Goal: Task Accomplishment & Management: Manage account settings

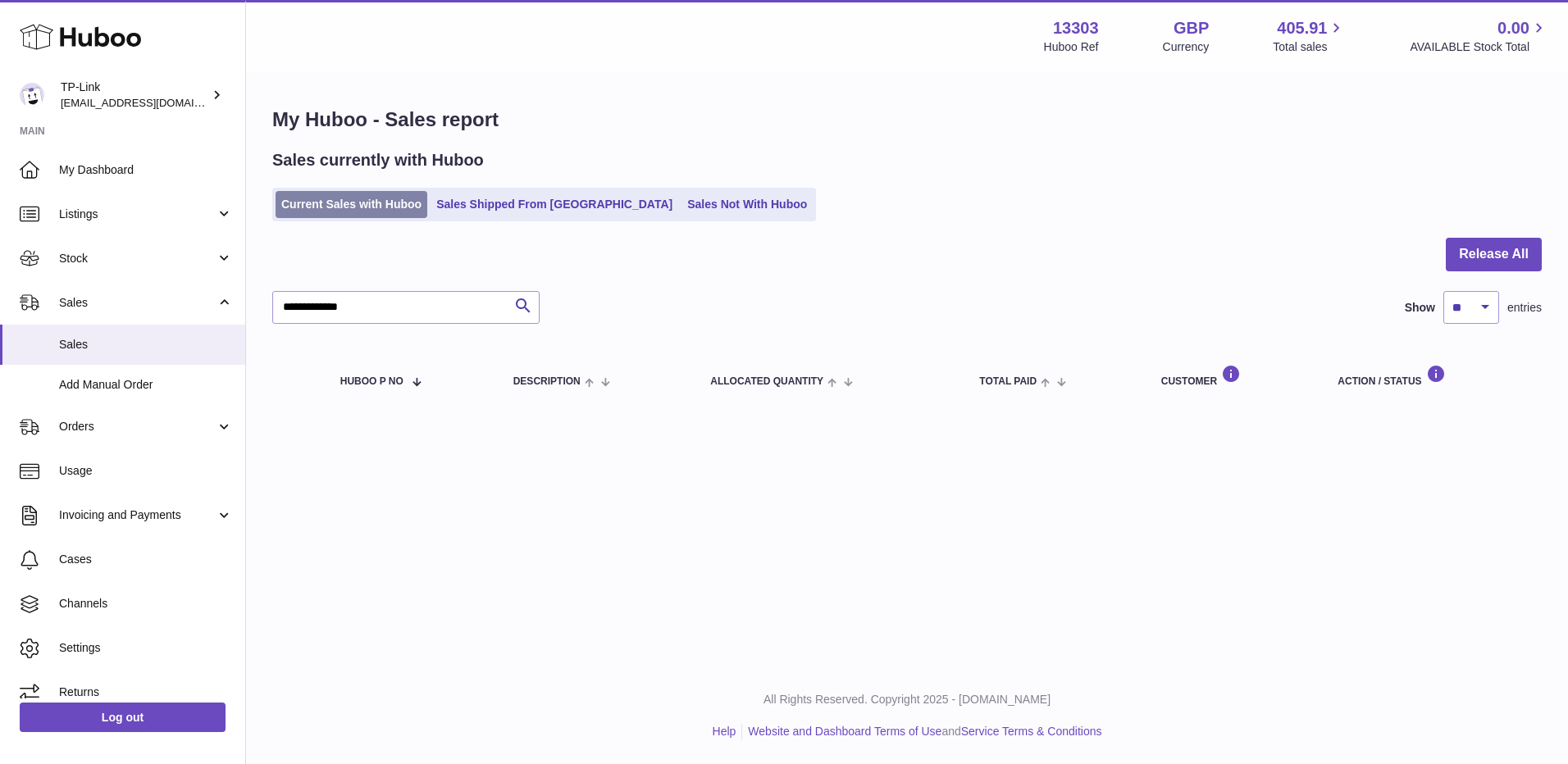
click at [373, 199] on link "Current Sales with Huboo" at bounding box center [351, 205] width 151 height 27
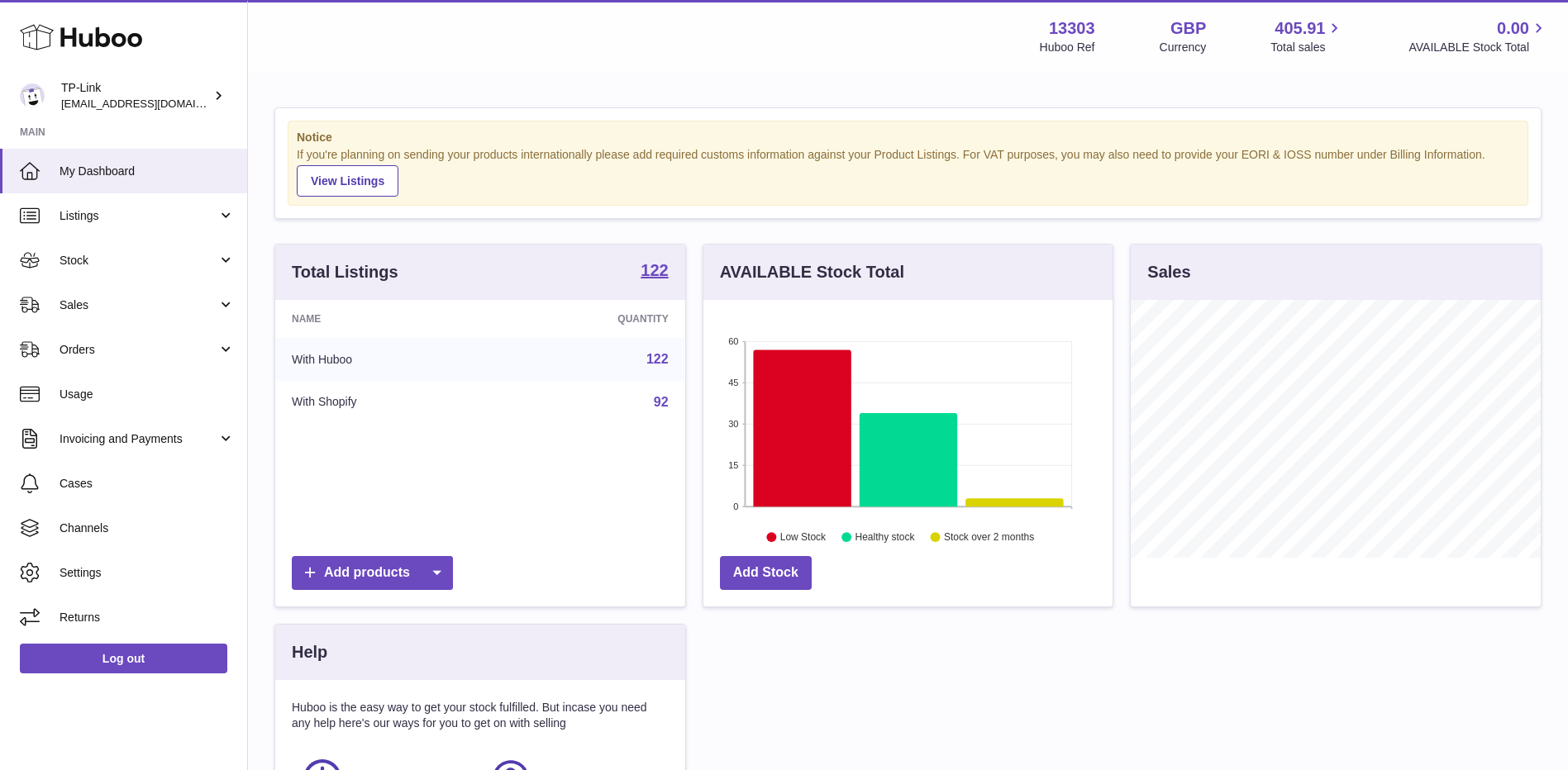
scroll to position [258, 409]
click at [122, 309] on span "Sales" at bounding box center [138, 305] width 158 height 16
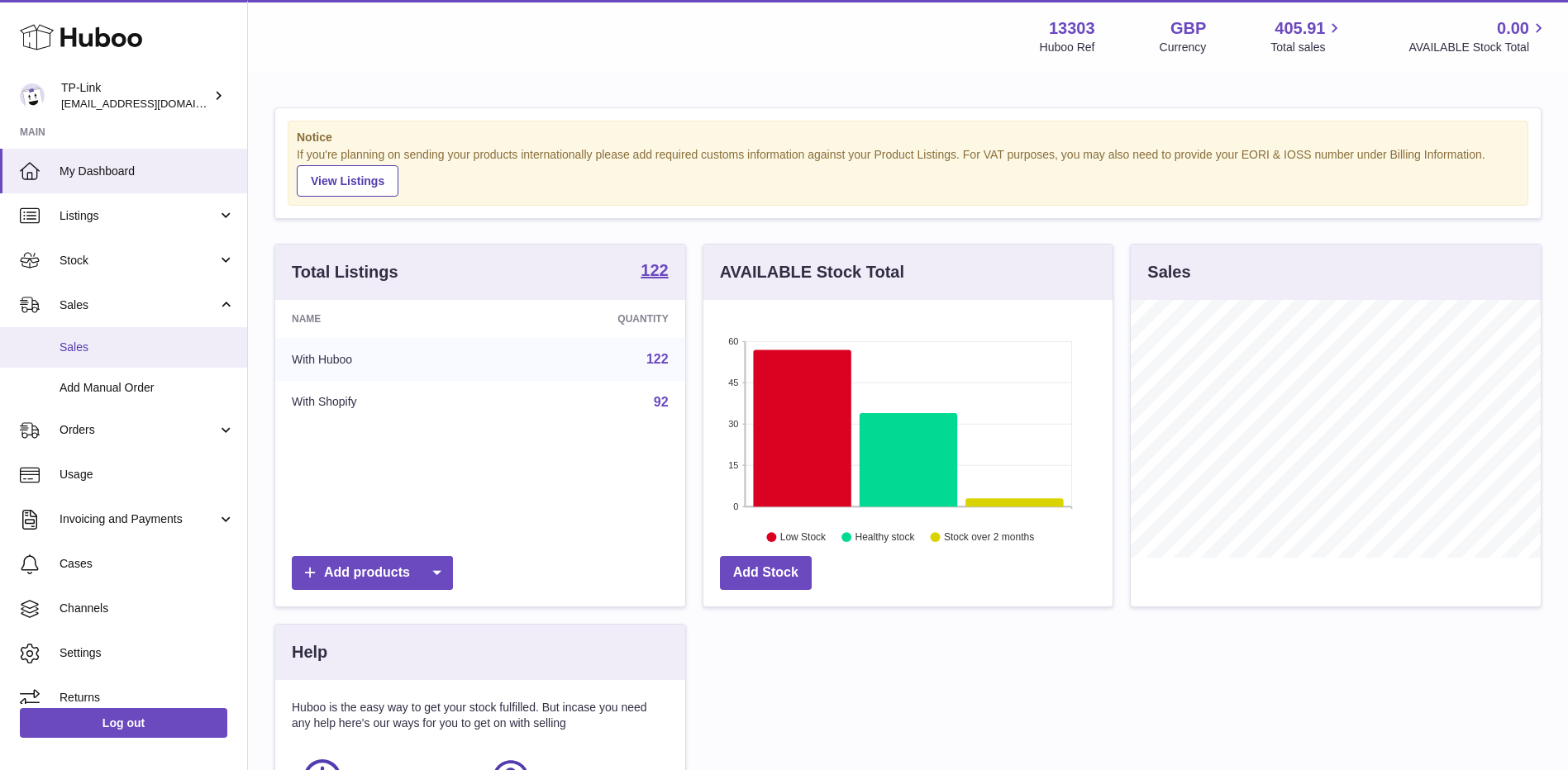
click at [115, 353] on span "Sales" at bounding box center [147, 348] width 175 height 16
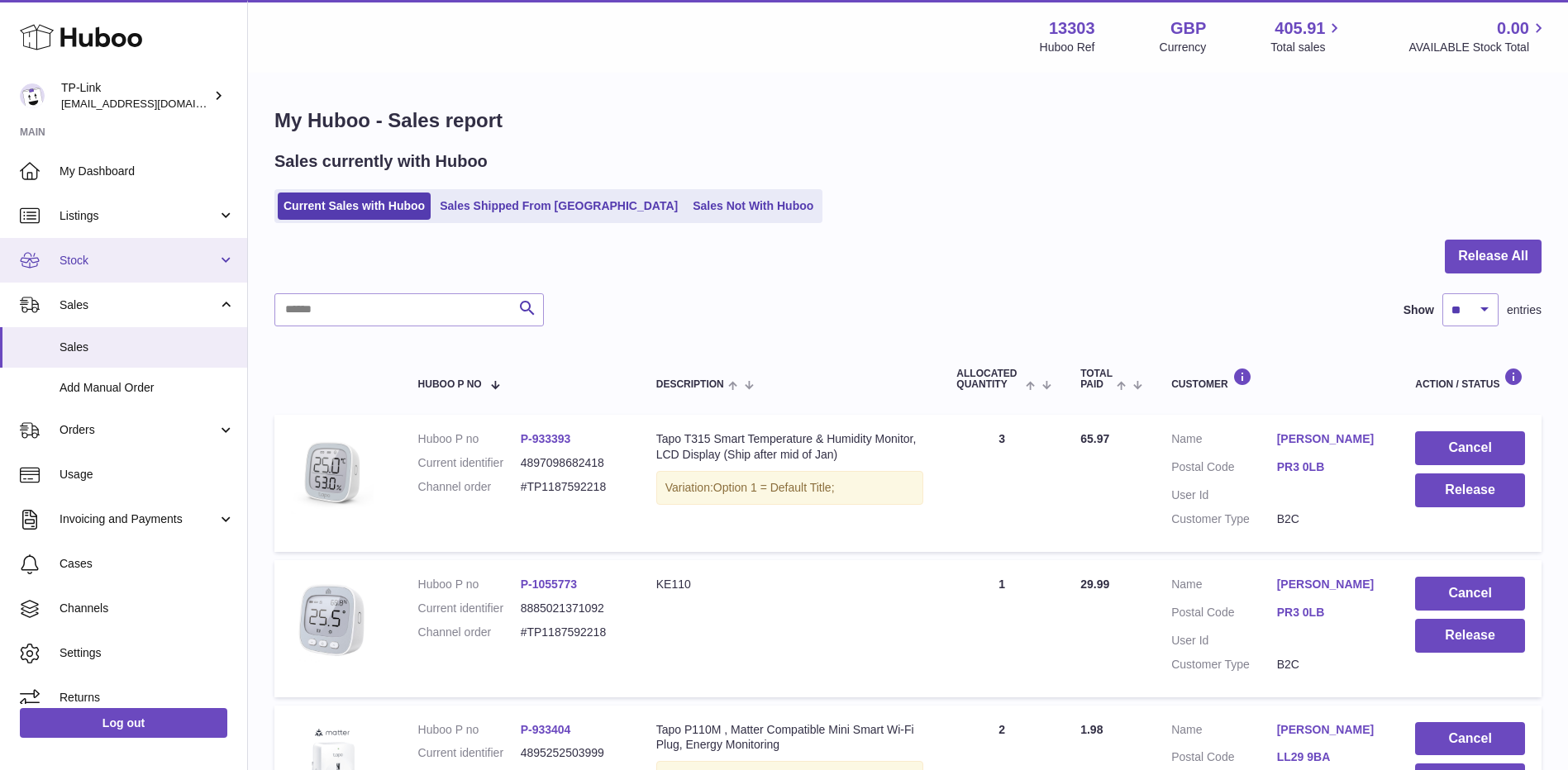
click at [109, 263] on span "Stock" at bounding box center [138, 261] width 158 height 16
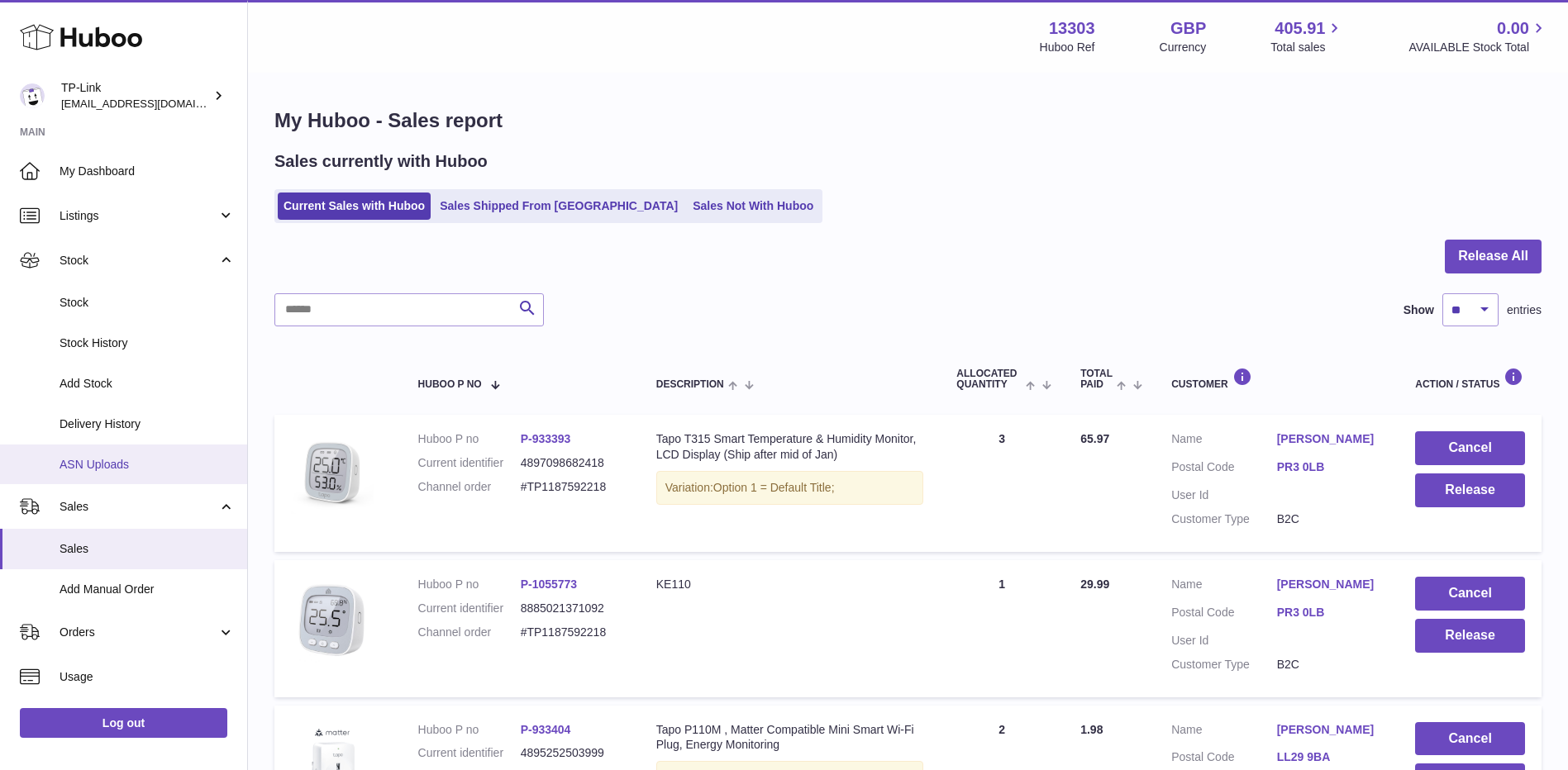
click at [100, 466] on span "ASN Uploads" at bounding box center [147, 465] width 175 height 16
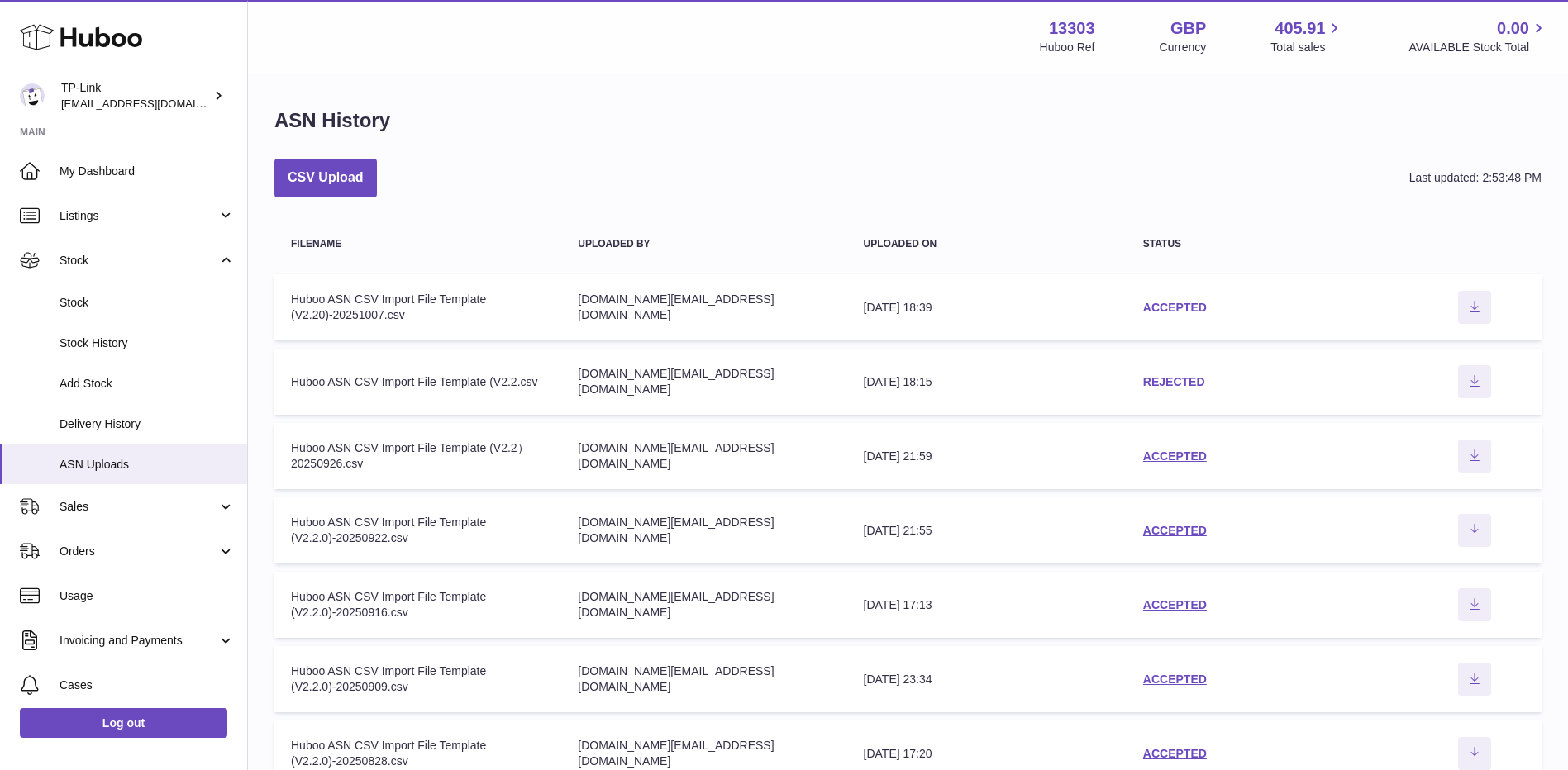
click at [1171, 303] on link "ACCEPTED" at bounding box center [1175, 306] width 64 height 13
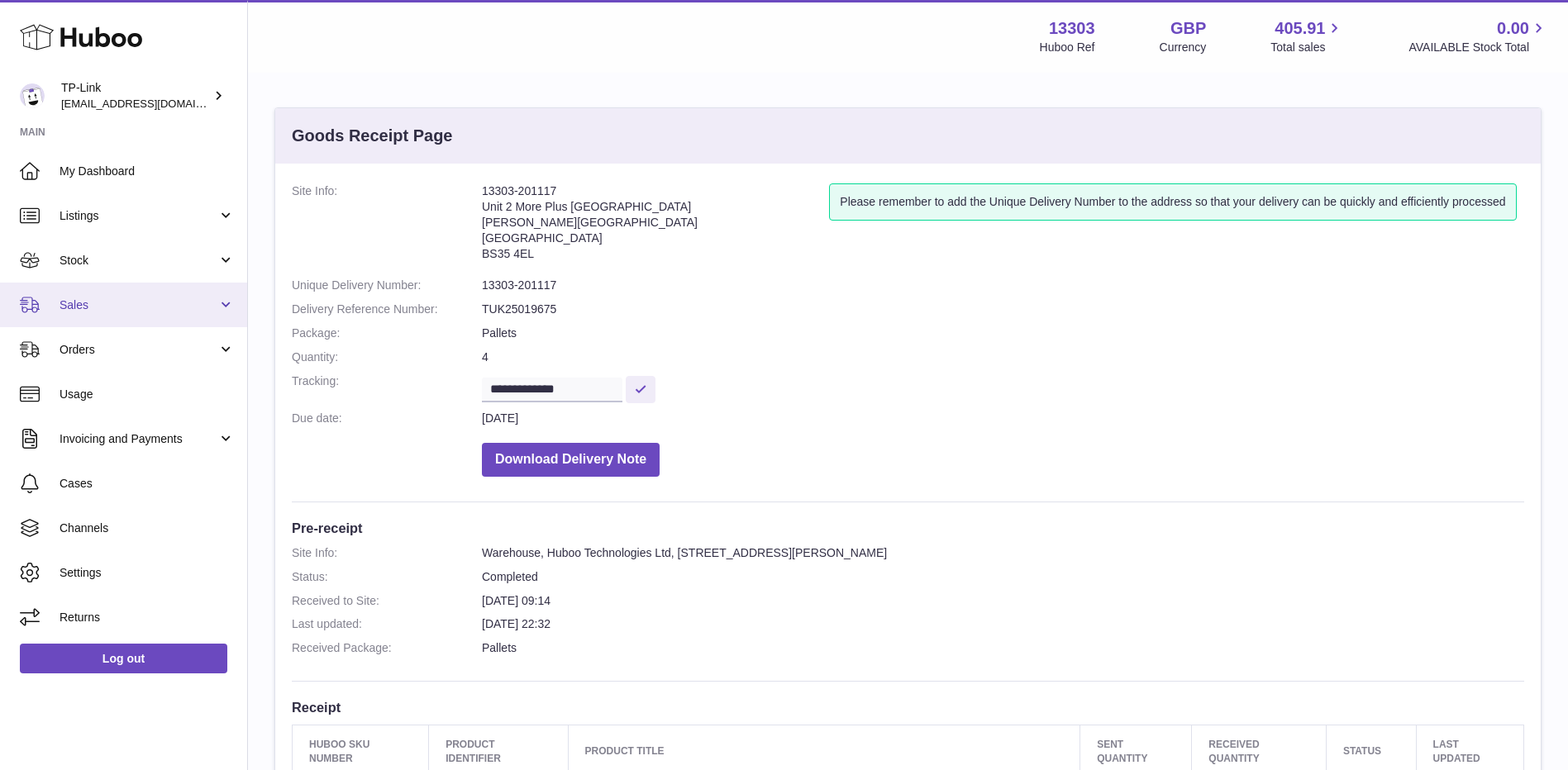
click at [96, 299] on span "Sales" at bounding box center [138, 305] width 158 height 16
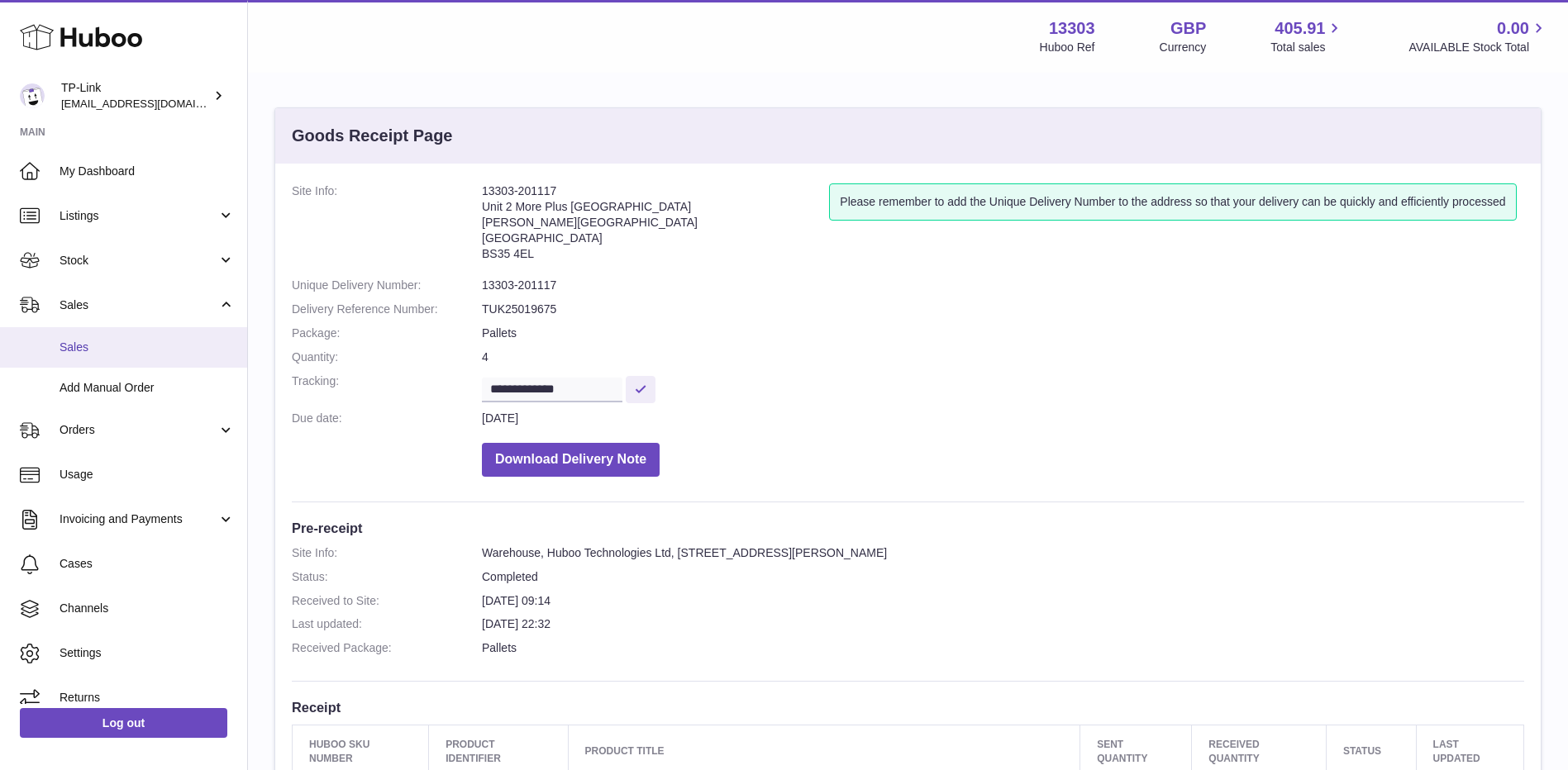
click at [114, 347] on span "Sales" at bounding box center [147, 348] width 175 height 16
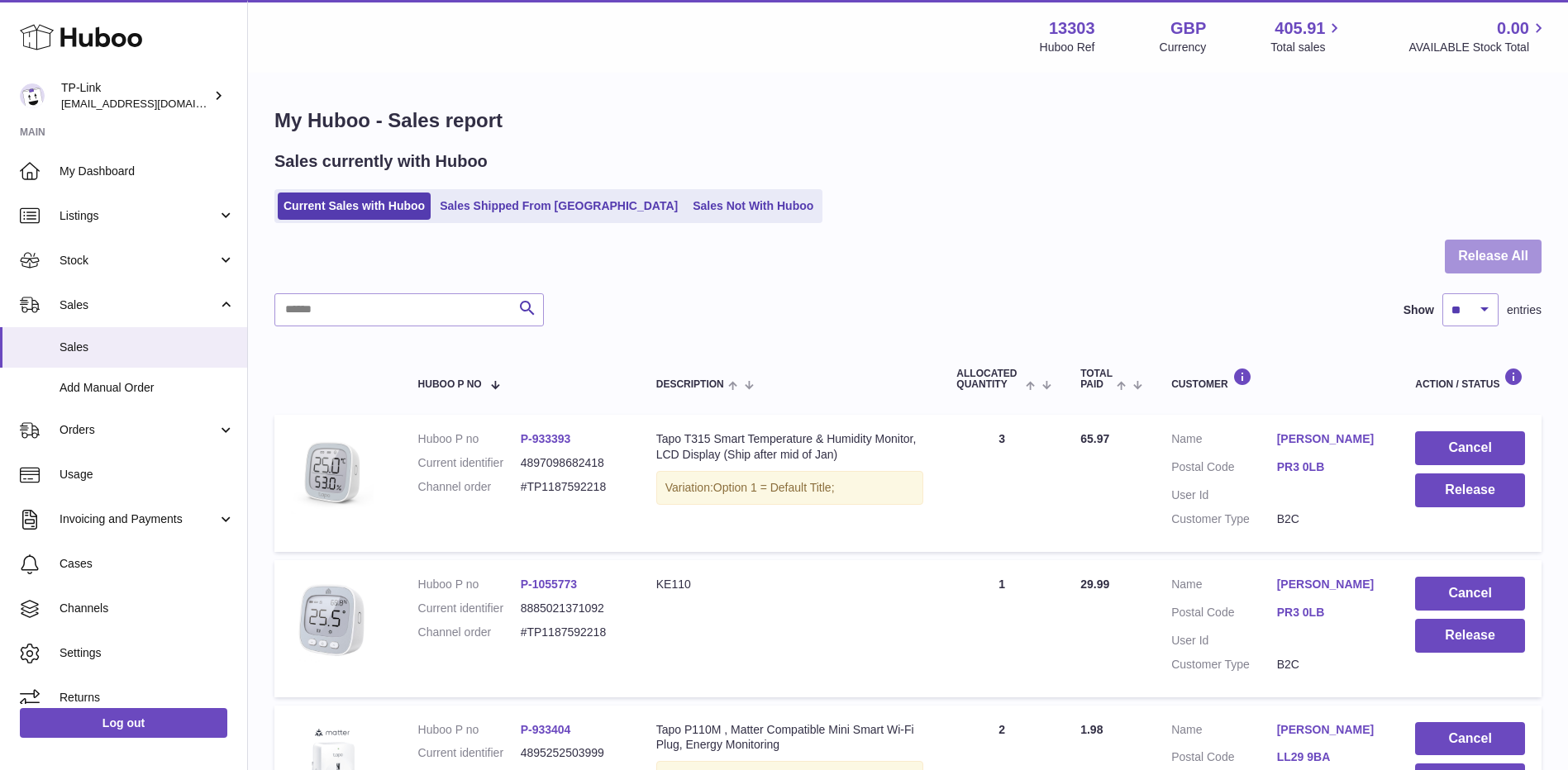
click at [1507, 255] on button "Release All" at bounding box center [1493, 256] width 97 height 33
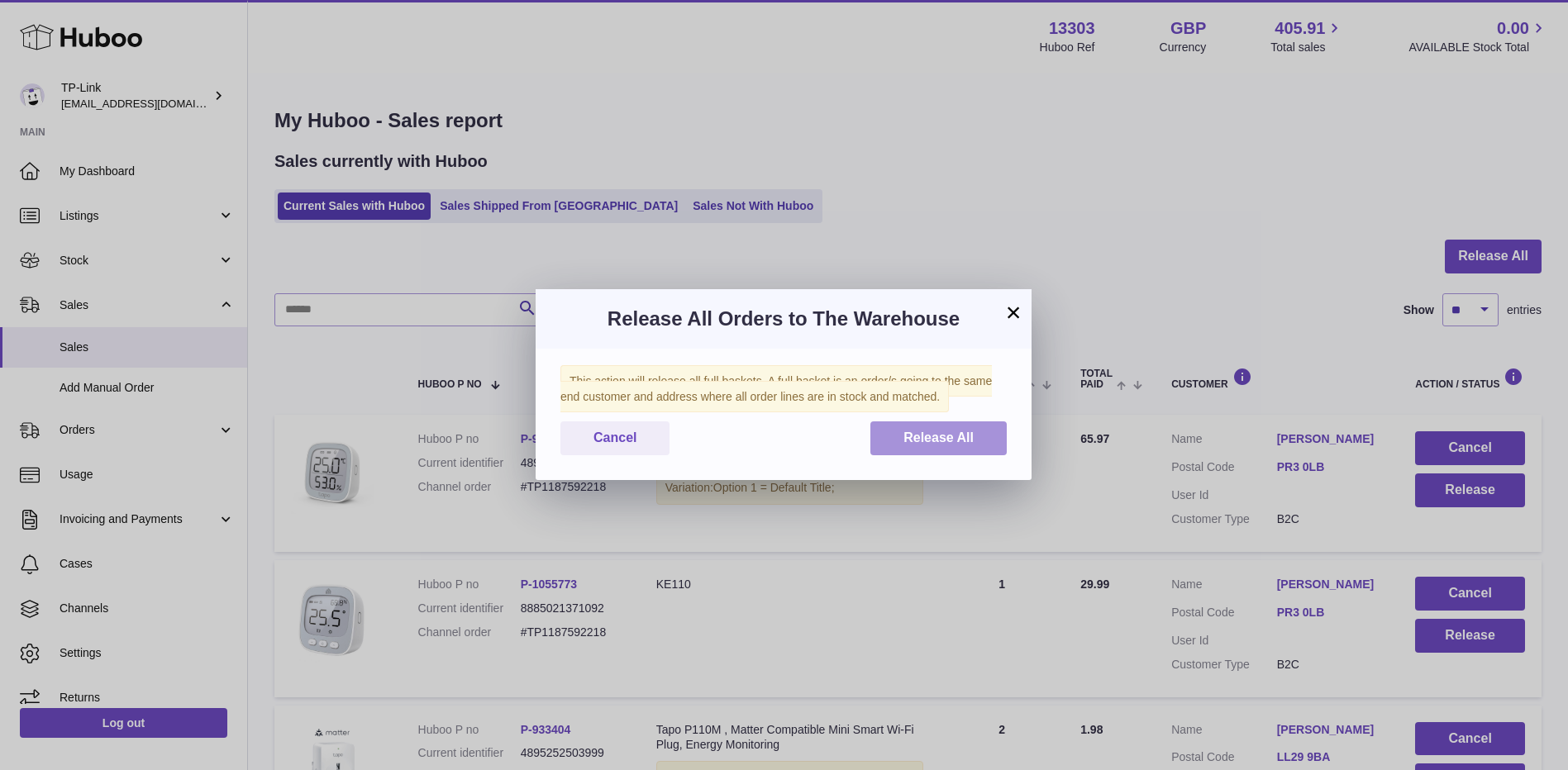
click at [911, 437] on span "Release All" at bounding box center [938, 437] width 70 height 14
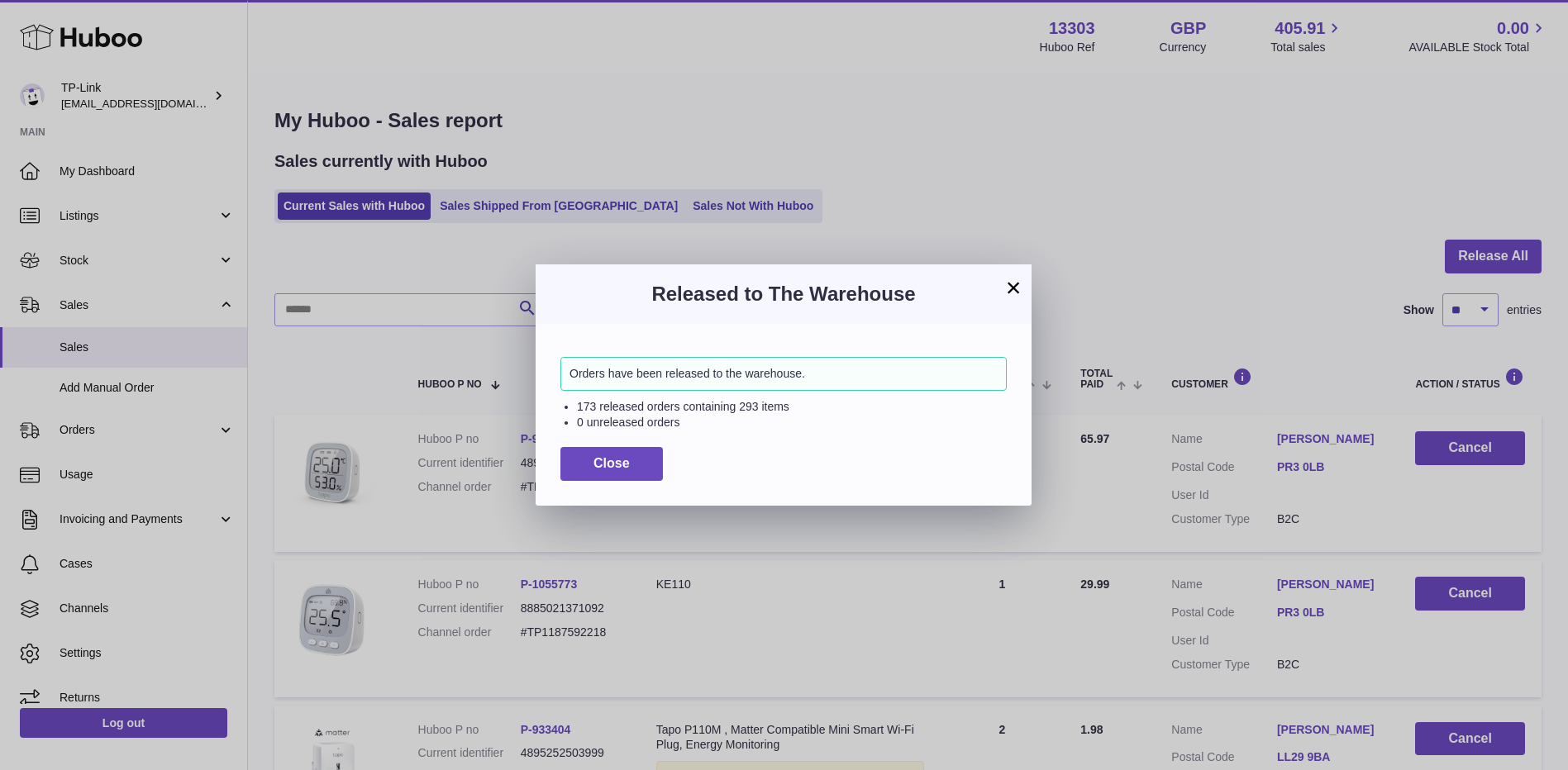
click at [1012, 286] on button "×" at bounding box center [1013, 288] width 20 height 20
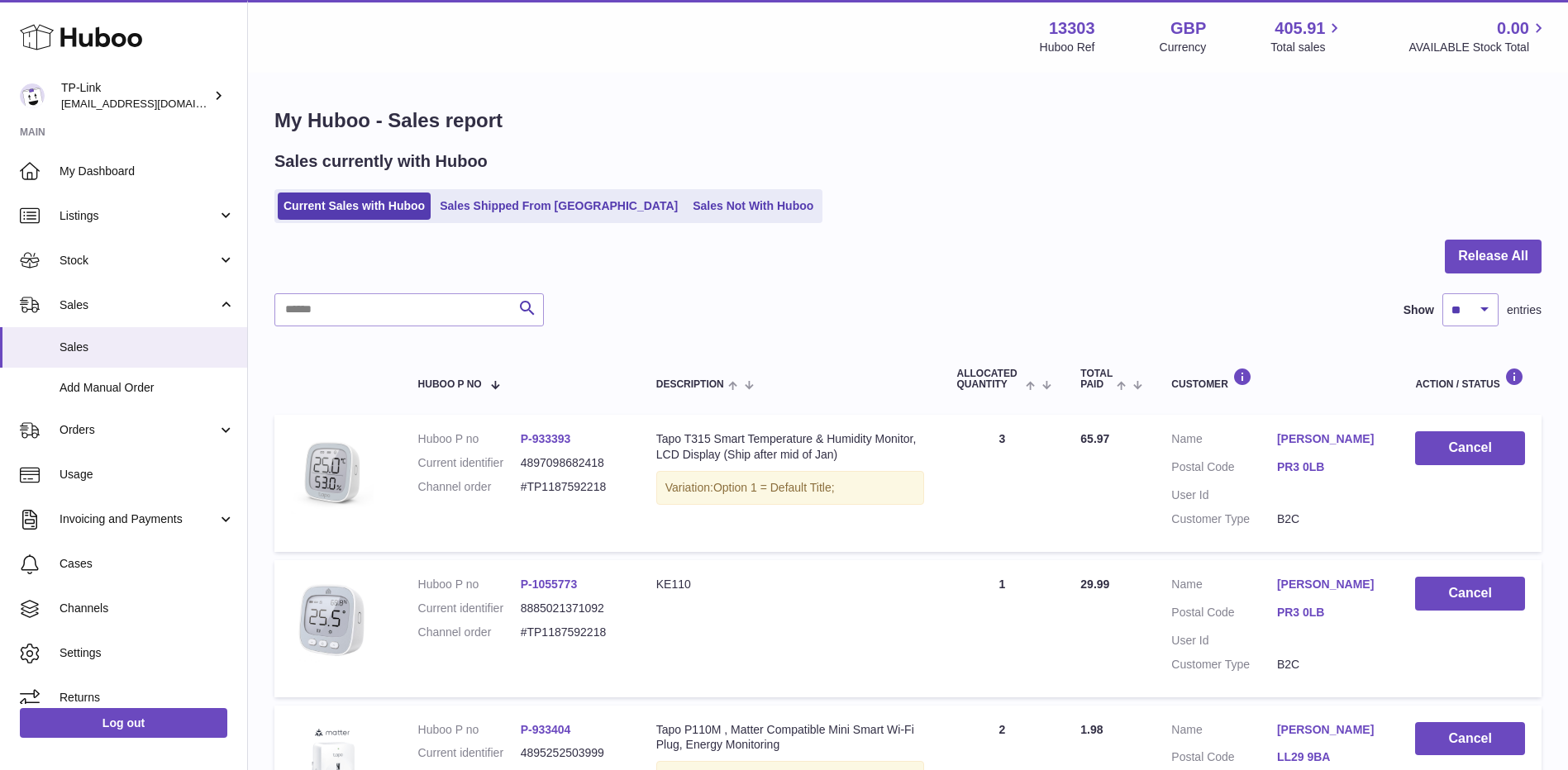
scroll to position [1283, 0]
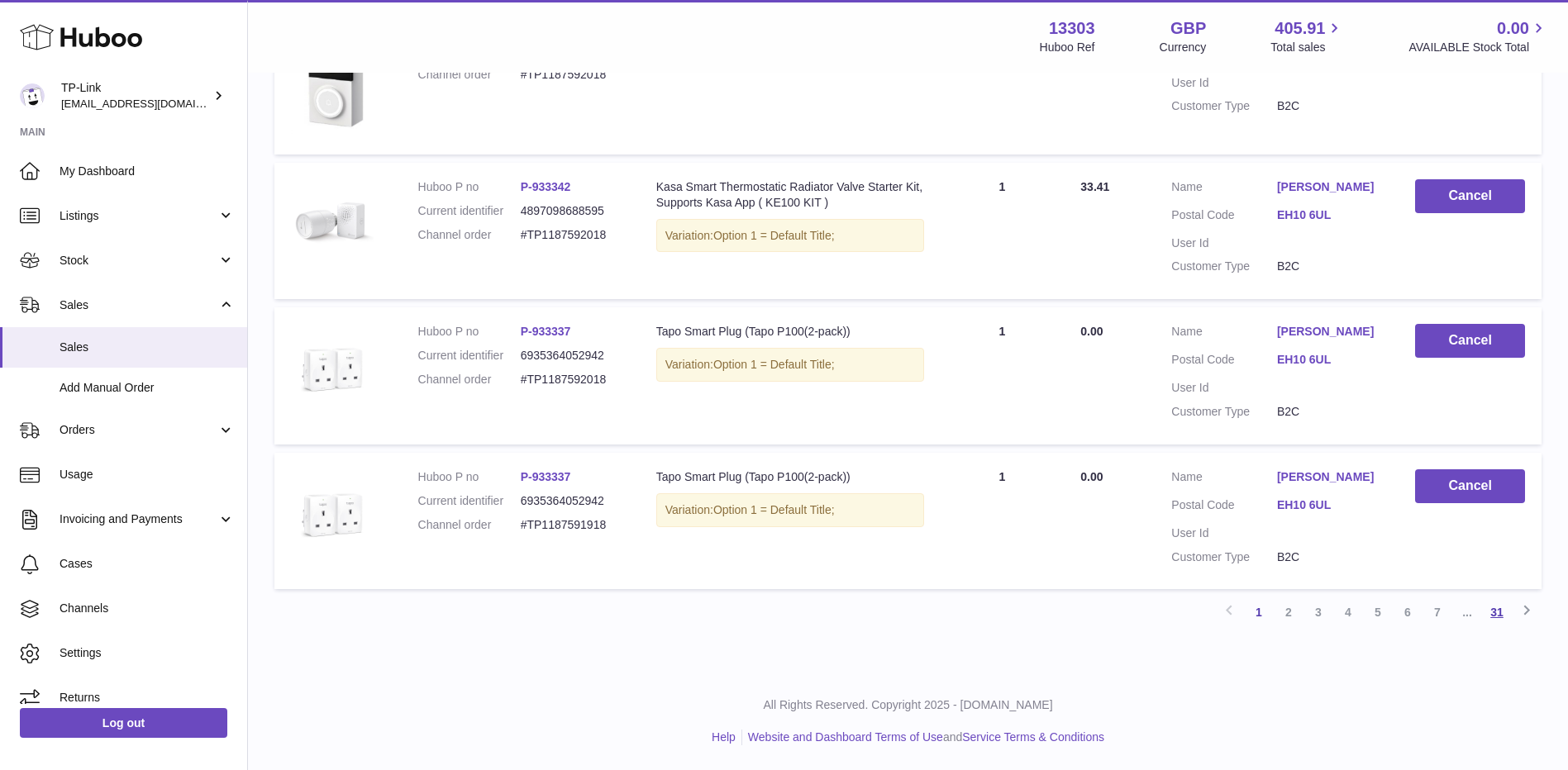
click at [1495, 612] on link "31" at bounding box center [1497, 612] width 30 height 30
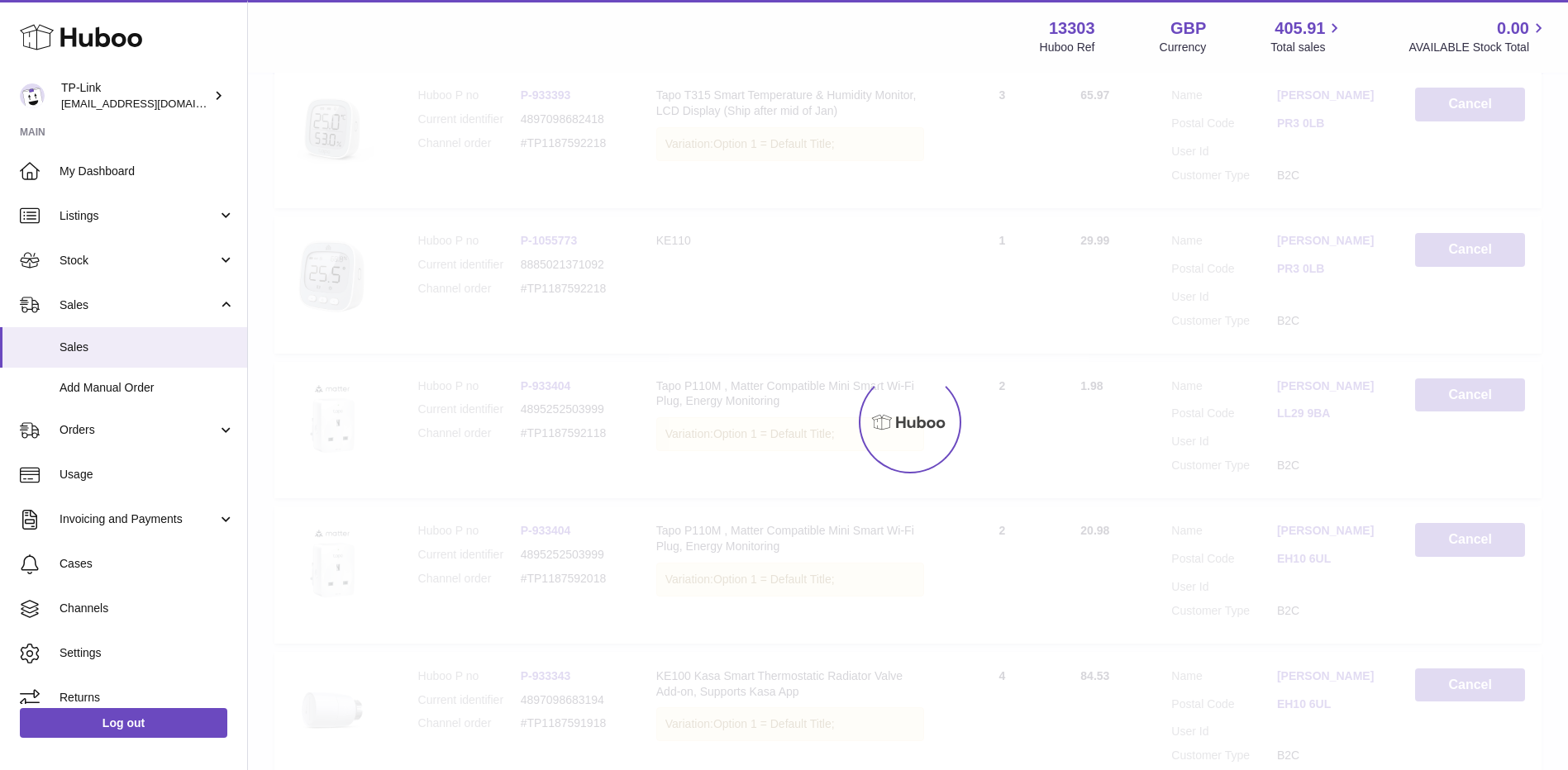
scroll to position [75, 0]
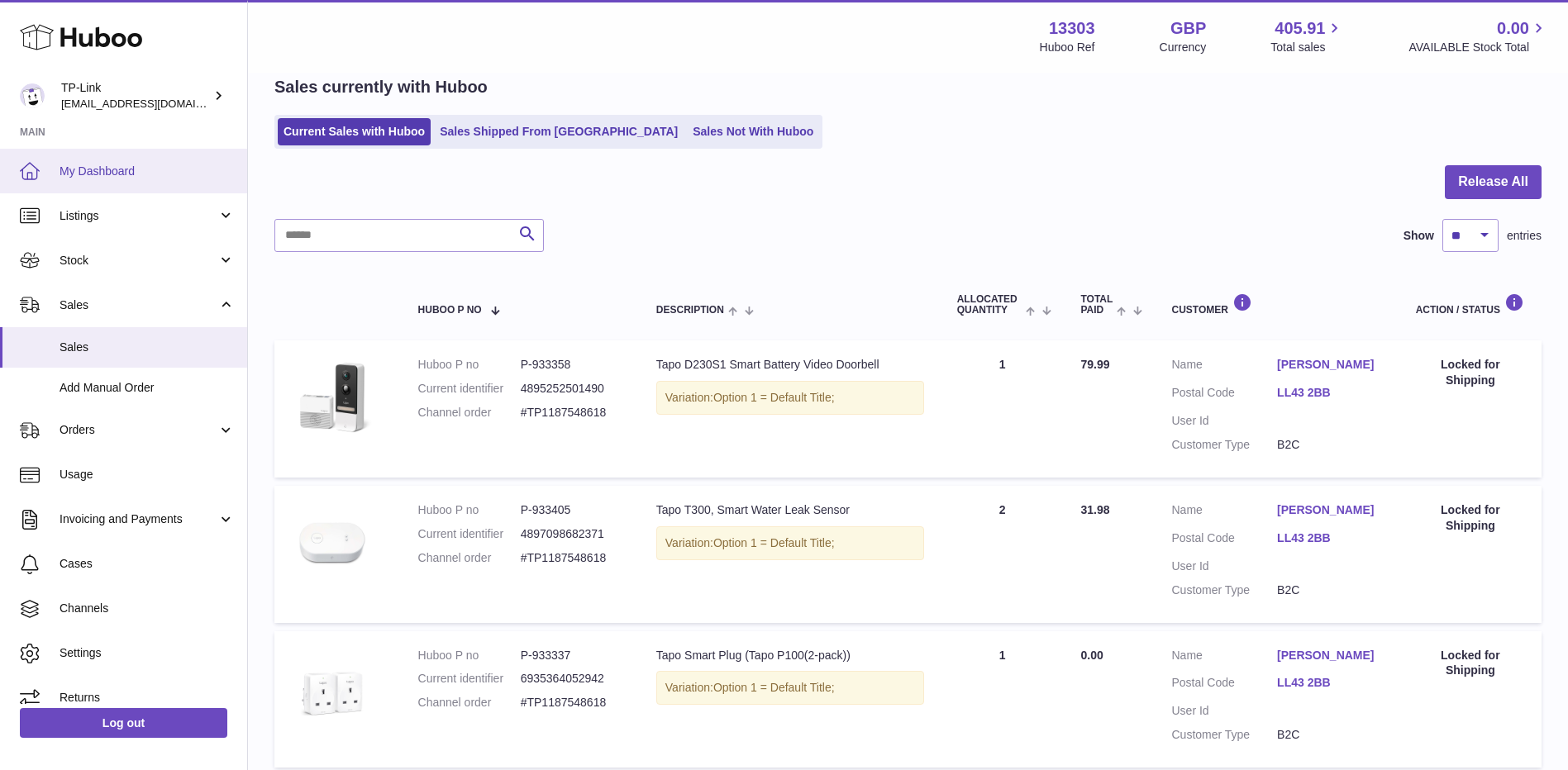
click at [142, 173] on span "My Dashboard" at bounding box center [147, 171] width 175 height 16
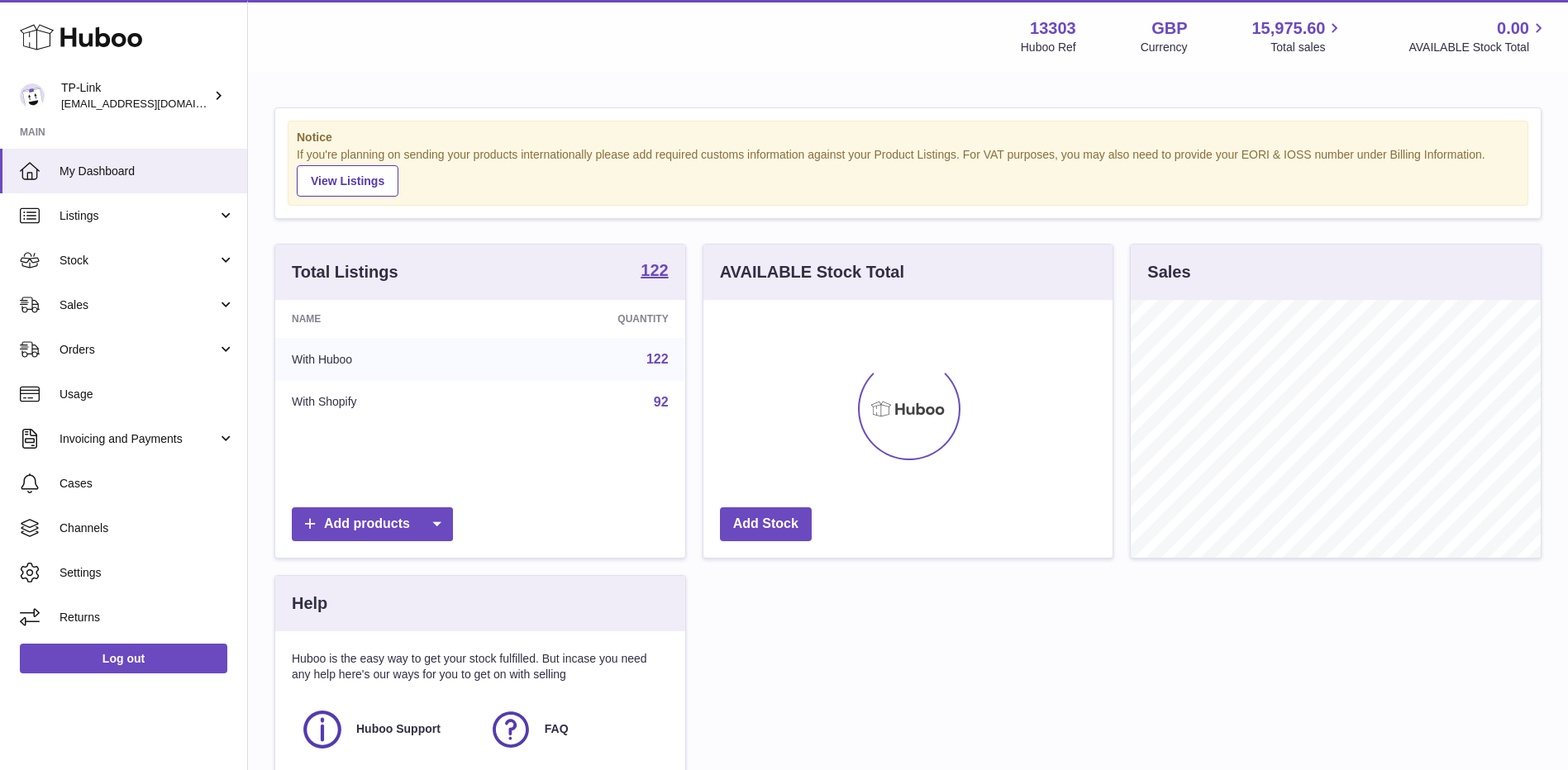
scroll to position [258, 409]
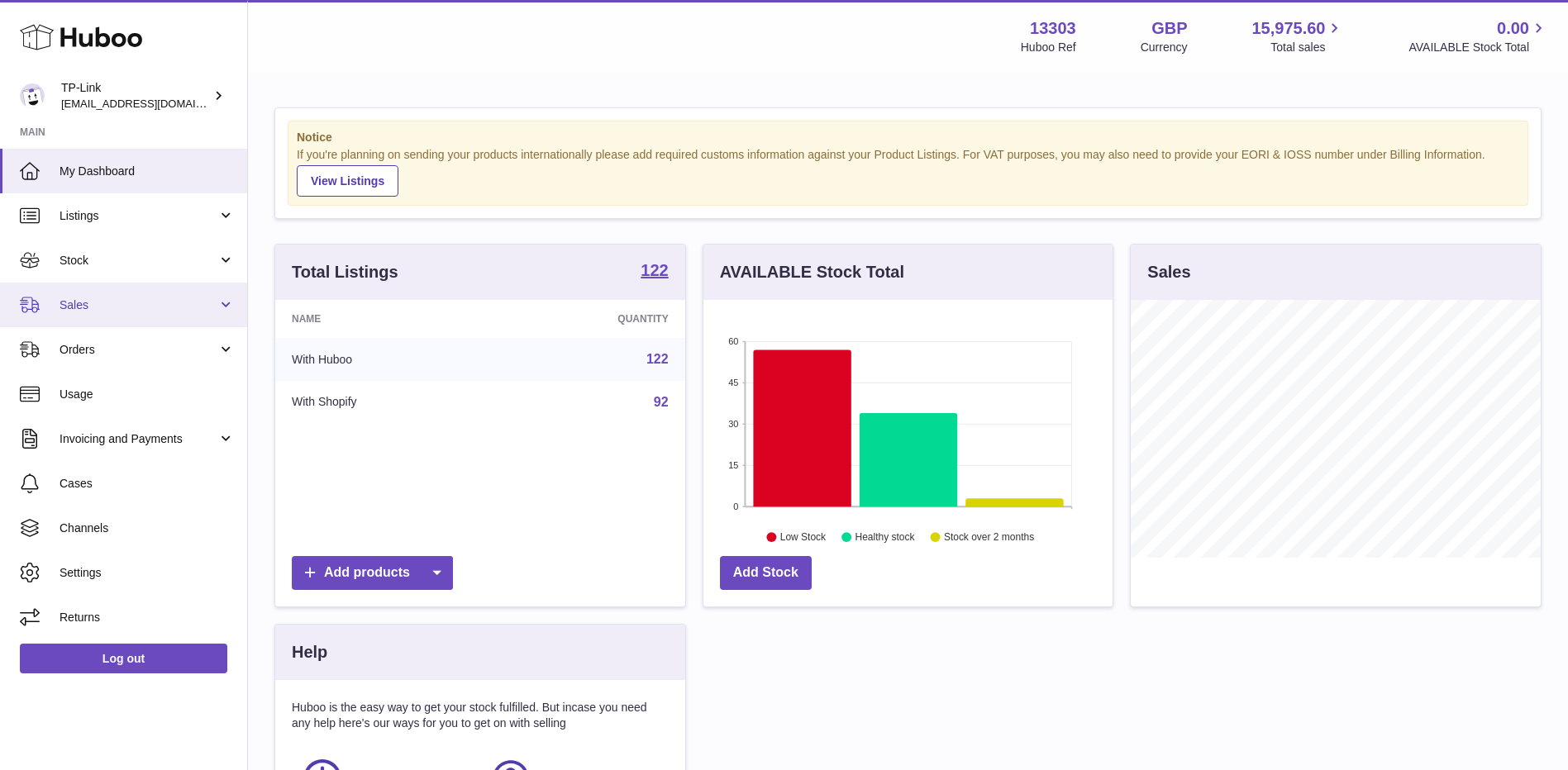
click at [115, 298] on span "Sales" at bounding box center [138, 305] width 158 height 16
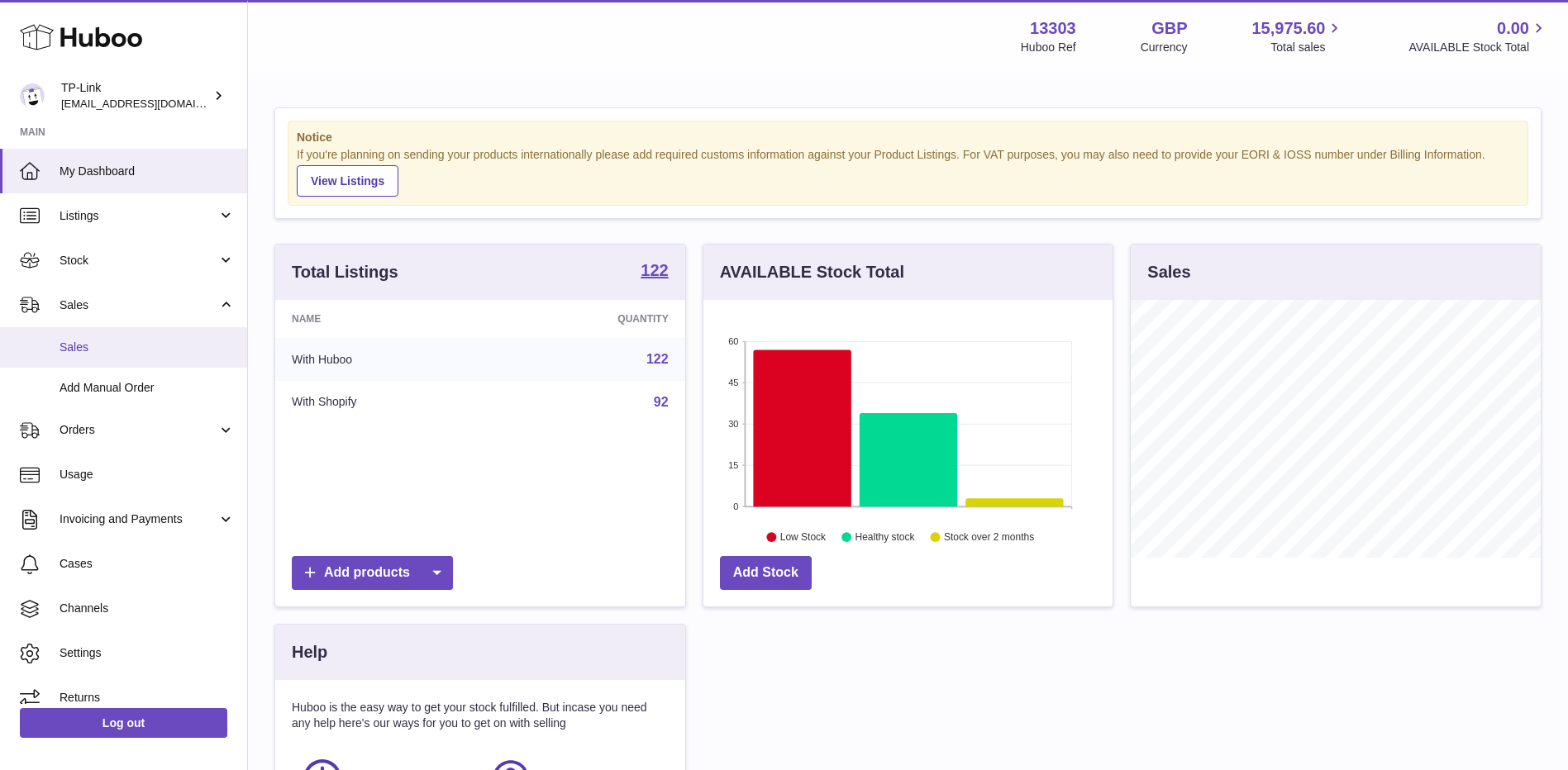
click at [98, 353] on span "Sales" at bounding box center [147, 348] width 175 height 16
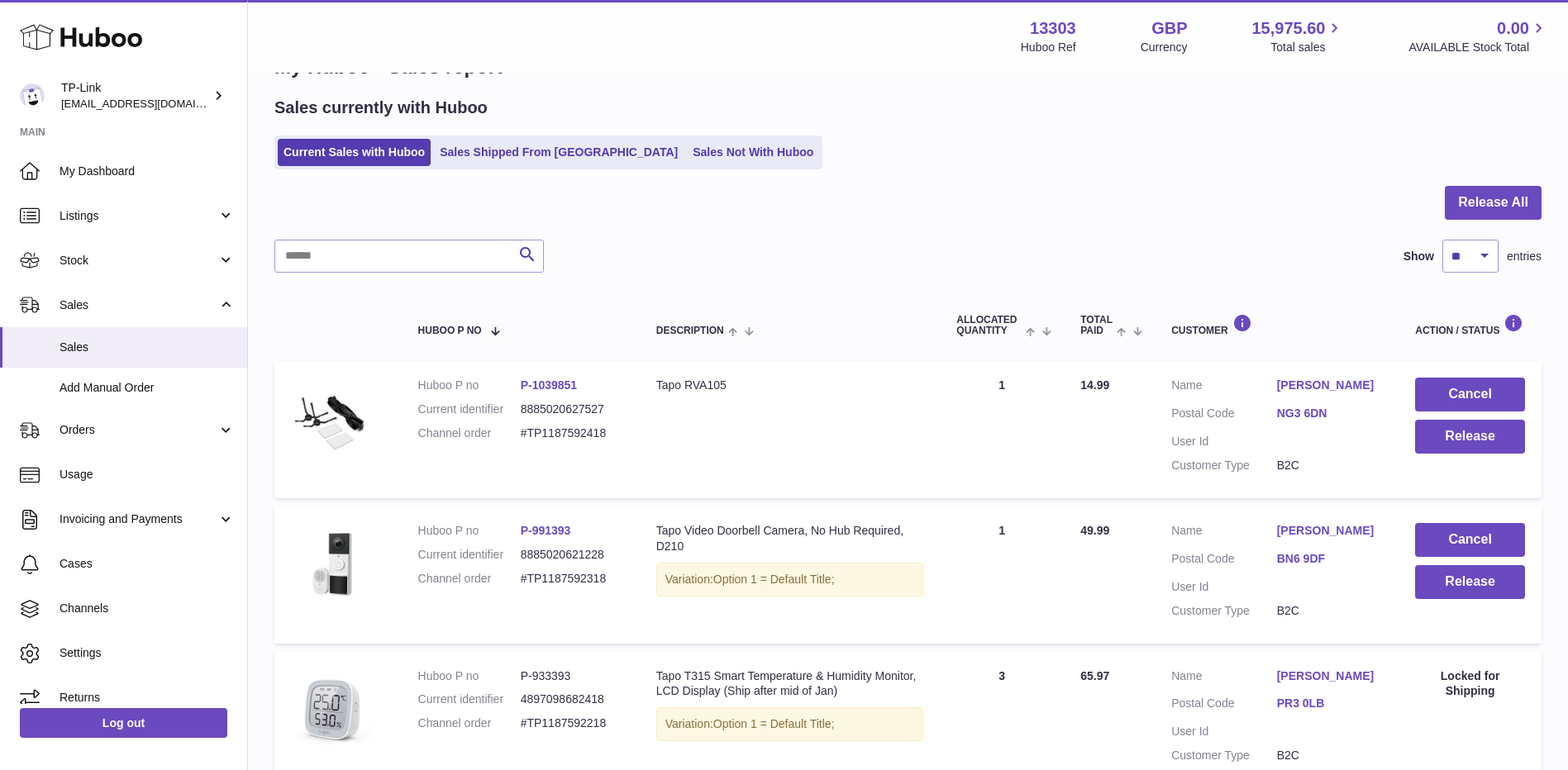
scroll to position [83, 0]
